Goal: Information Seeking & Learning: Check status

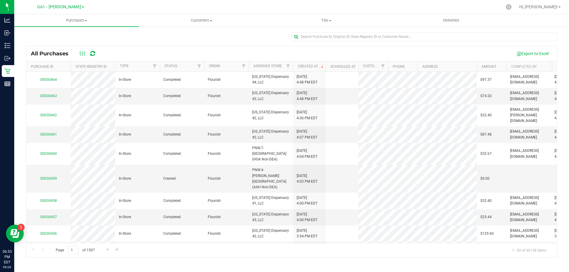
scroll to position [0, 31]
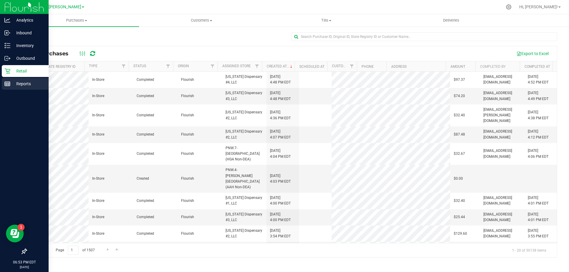
click at [20, 87] on p "Reports" at bounding box center [28, 83] width 36 height 7
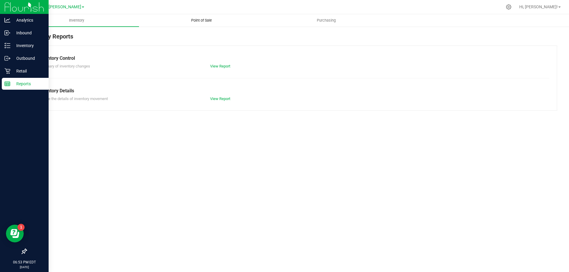
click at [189, 18] on span "Point of Sale" at bounding box center [201, 20] width 37 height 5
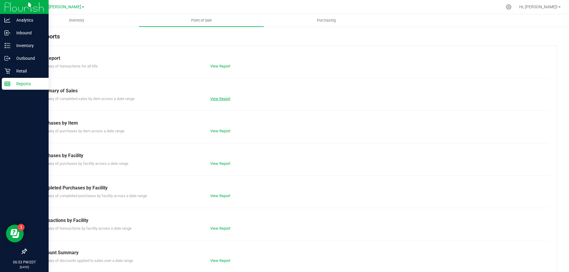
click at [217, 100] on link "View Report" at bounding box center [220, 99] width 20 height 4
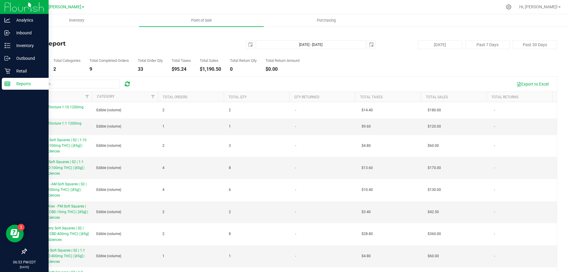
click at [374, 68] on div "Total SKUs 10 Total Categories 2 Total Completed Orders 9 Total Order Qty 33 To…" at bounding box center [291, 60] width 531 height 23
click at [381, 57] on div "Total SKUs 10 Total Categories 2 Total Completed Orders 9 Total Order Qty 33 To…" at bounding box center [291, 60] width 531 height 23
click at [109, 40] on div "Back Sales Report [DATE] [DATE] - [DATE] [DATE] [DATE] Past 7 Days Past 30 Days…" at bounding box center [291, 160] width 531 height 256
click at [171, 41] on h4 "Sales Report" at bounding box center [114, 43] width 177 height 7
click at [387, 73] on div "Back Sales Report [DATE] [DATE] - [DATE] [DATE] [DATE] Past 7 Days Past 30 Days…" at bounding box center [291, 160] width 531 height 256
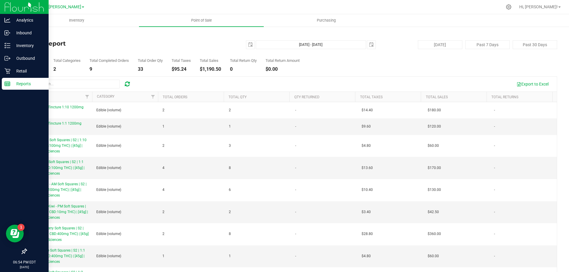
click at [122, 38] on div "Back Sales Report [DATE] [DATE] - [DATE] [DATE] [DATE] Past 7 Days Past 30 Days…" at bounding box center [291, 160] width 531 height 256
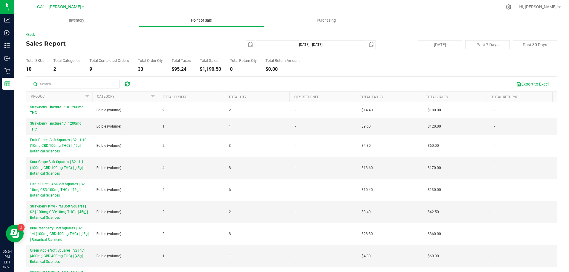
click at [191, 21] on span "Point of Sale" at bounding box center [201, 20] width 37 height 5
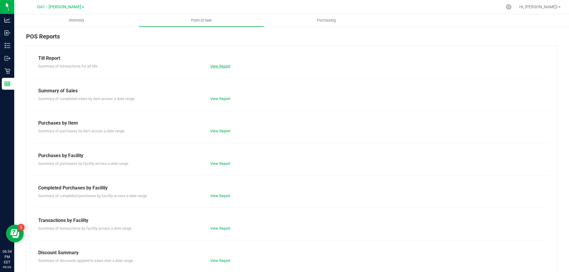
click at [216, 68] on link "View Report" at bounding box center [220, 66] width 20 height 4
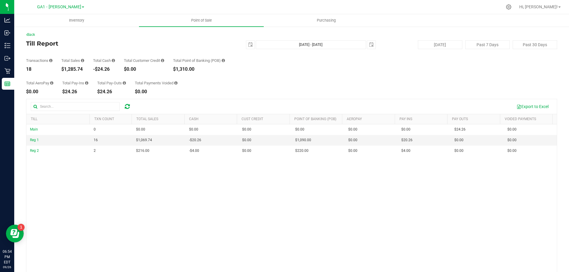
click at [319, 68] on div "Transactions 18 Total Sales $1,285.74 Total Cash -$24.26 Total Customer Credit …" at bounding box center [291, 60] width 531 height 23
